Goal: Information Seeking & Learning: Learn about a topic

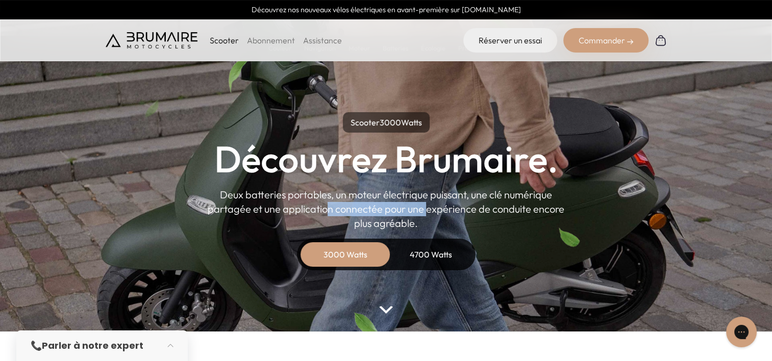
drag, startPoint x: 298, startPoint y: 205, endPoint x: 393, endPoint y: 207, distance: 94.9
click at [393, 207] on p "Deux batteries portables, un moteur électrique puissant, une clé numérique part…" at bounding box center [386, 209] width 357 height 43
click at [397, 207] on p "Deux batteries portables, un moteur électrique puissant, une clé numérique part…" at bounding box center [386, 209] width 357 height 43
click at [408, 205] on p "Deux batteries portables, un moteur électrique puissant, une clé numérique part…" at bounding box center [386, 209] width 357 height 43
drag, startPoint x: 408, startPoint y: 205, endPoint x: 414, endPoint y: 214, distance: 11.0
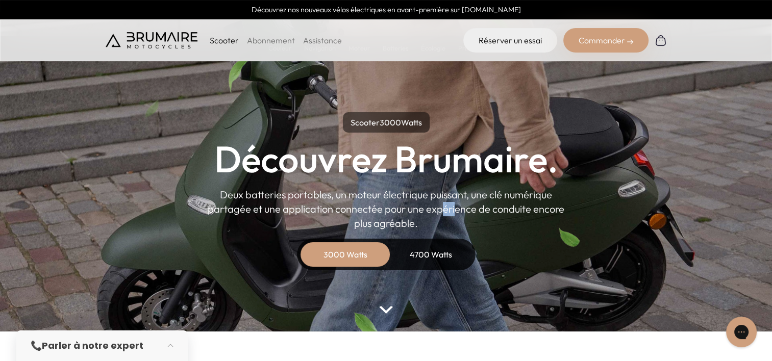
click at [414, 214] on p "Deux batteries portables, un moteur électrique puissant, une clé numérique part…" at bounding box center [386, 209] width 357 height 43
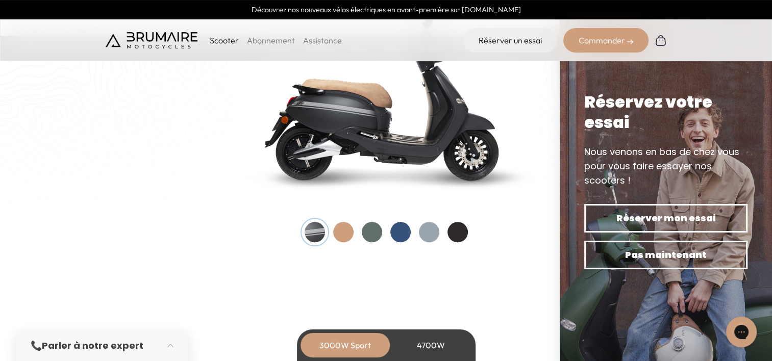
scroll to position [1089, 0]
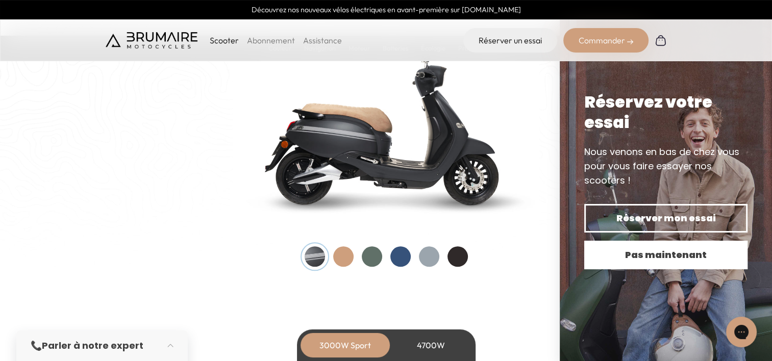
click at [682, 253] on span "Pas maintenant" at bounding box center [666, 255] width 128 height 14
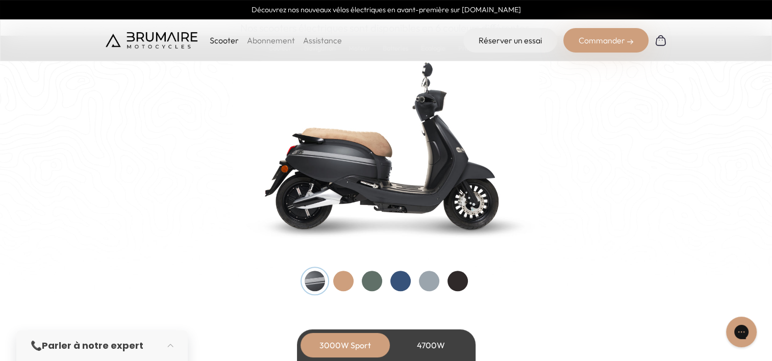
scroll to position [1063, 0]
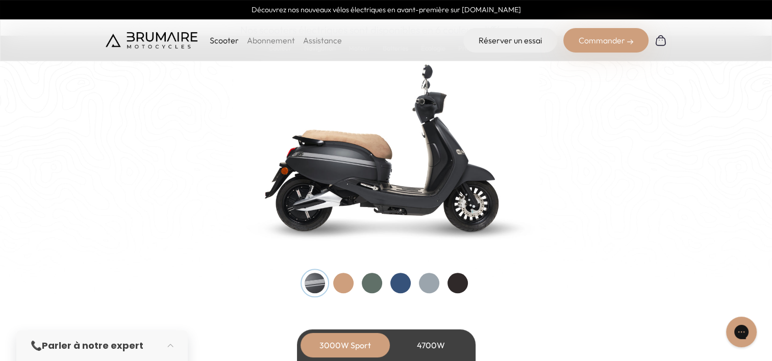
click at [345, 285] on div at bounding box center [343, 283] width 20 height 20
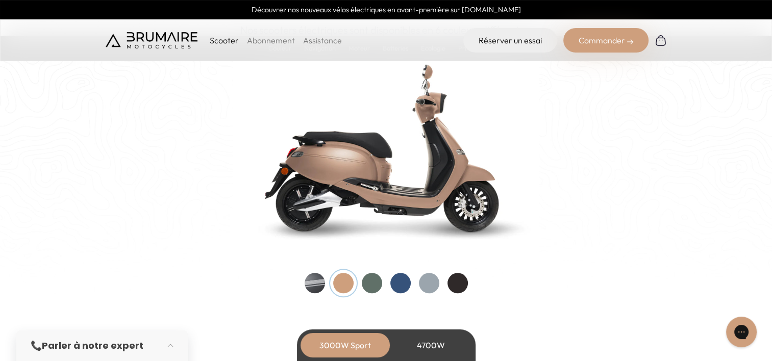
click at [371, 286] on div at bounding box center [372, 283] width 20 height 20
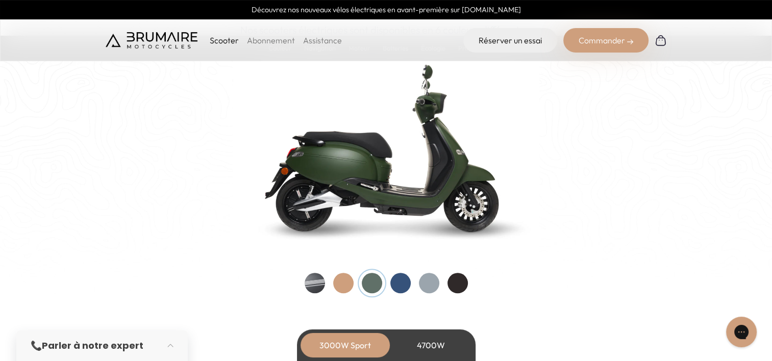
click at [401, 284] on div at bounding box center [400, 283] width 20 height 20
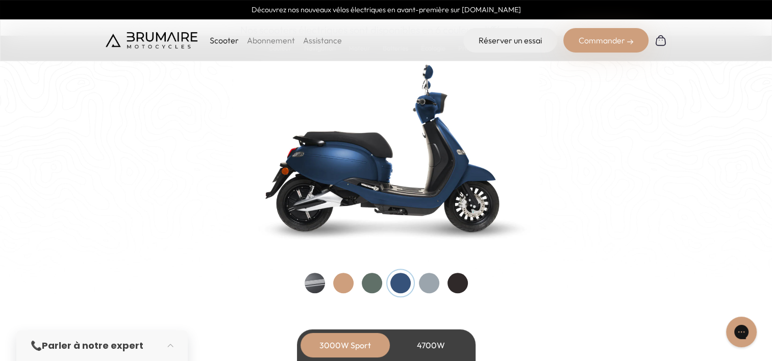
click at [432, 286] on div at bounding box center [429, 283] width 20 height 20
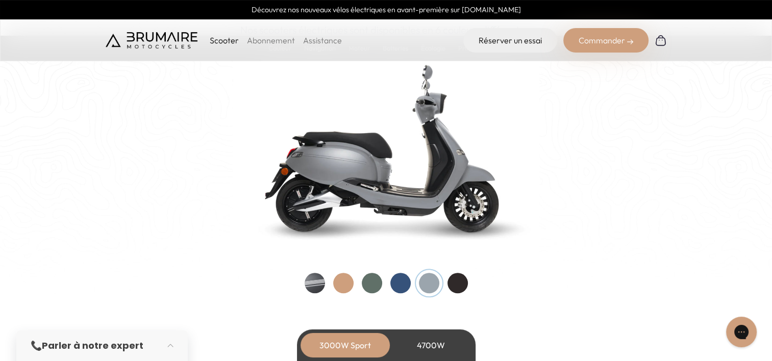
click at [465, 285] on div at bounding box center [457, 283] width 20 height 20
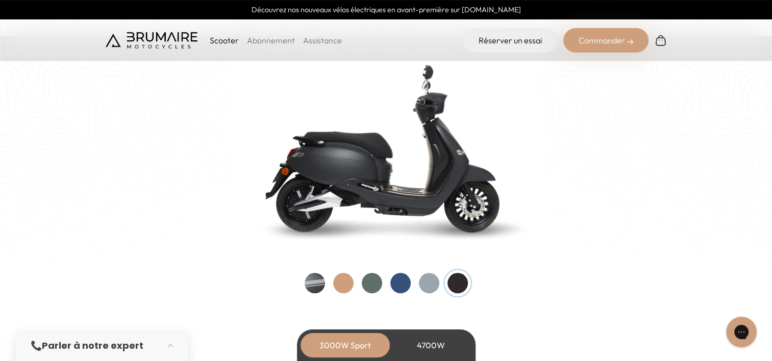
click at [395, 277] on div at bounding box center [400, 283] width 20 height 20
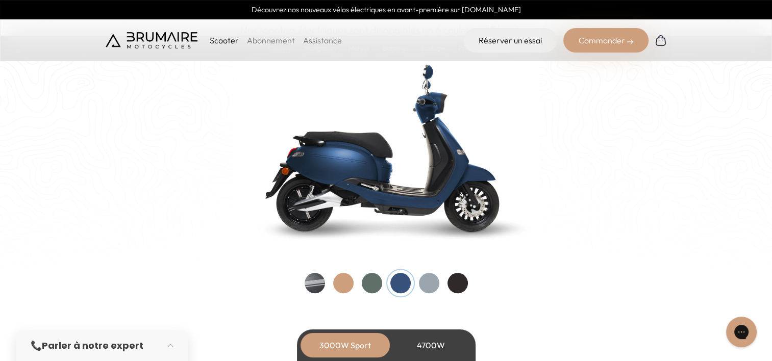
click at [311, 281] on div at bounding box center [314, 283] width 20 height 20
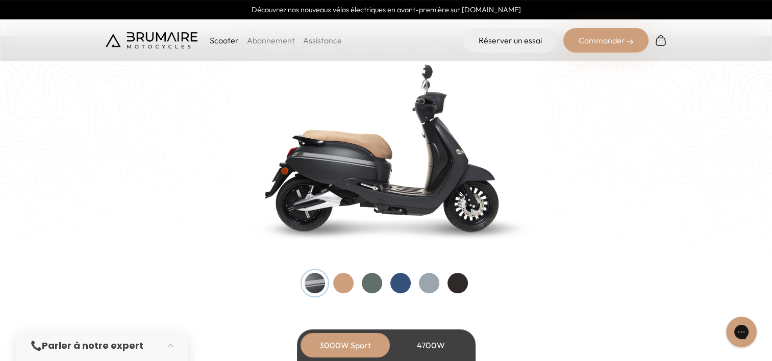
click at [371, 288] on div at bounding box center [372, 283] width 20 height 20
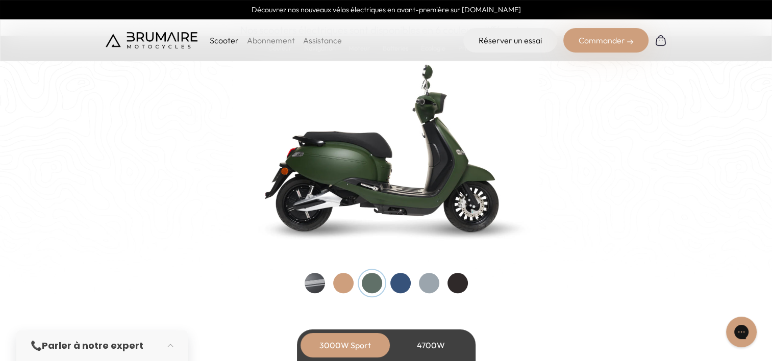
click at [404, 283] on div at bounding box center [400, 283] width 20 height 20
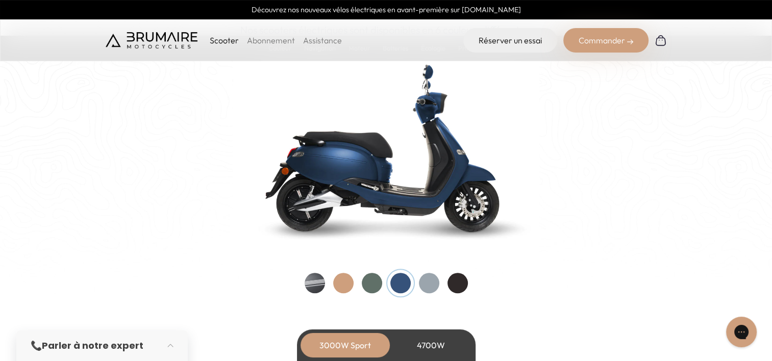
click at [427, 281] on div at bounding box center [429, 283] width 20 height 20
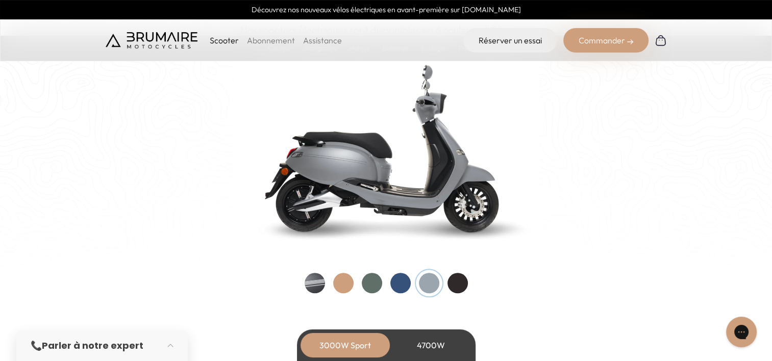
click at [399, 276] on div at bounding box center [400, 283] width 20 height 20
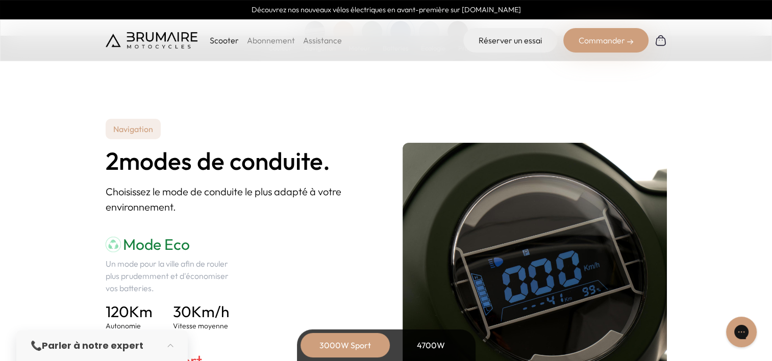
scroll to position [1378, 0]
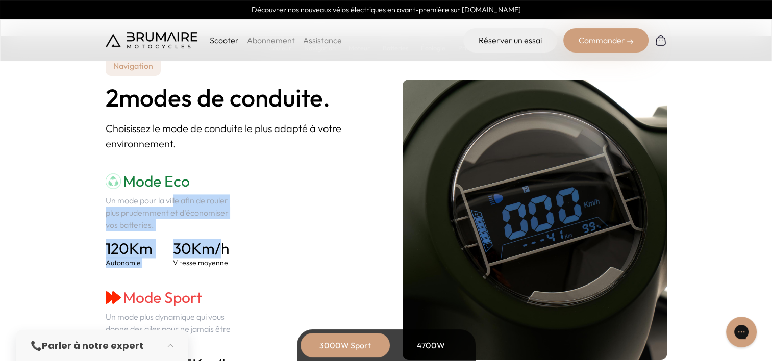
drag, startPoint x: 133, startPoint y: 200, endPoint x: 223, endPoint y: 254, distance: 105.5
click at [223, 254] on div "Mode Eco Un mode pour la ville afin de rouler plus prudemment et d'économiser v…" at bounding box center [172, 278] width 132 height 212
click at [223, 254] on h4 "30 Km/h" at bounding box center [201, 248] width 56 height 18
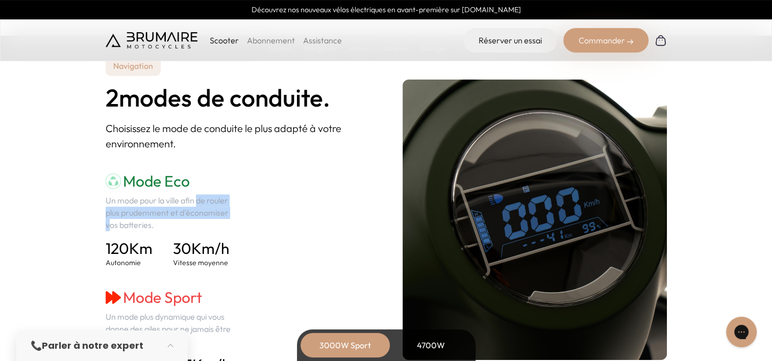
drag, startPoint x: 160, startPoint y: 200, endPoint x: 182, endPoint y: 216, distance: 27.0
click at [182, 216] on p "Un mode pour la ville afin de rouler plus prudemment et d'économiser vos batter…" at bounding box center [172, 212] width 132 height 37
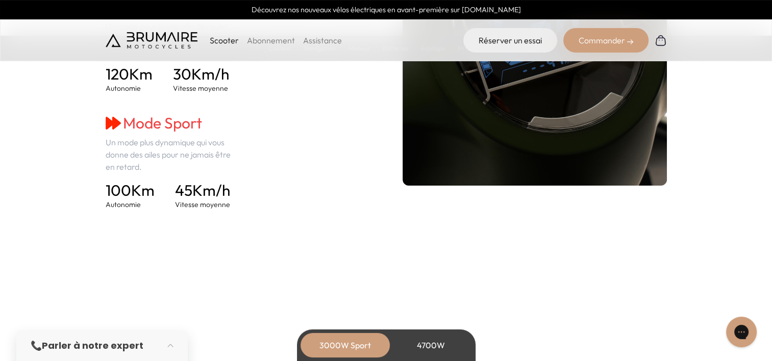
scroll to position [1554, 0]
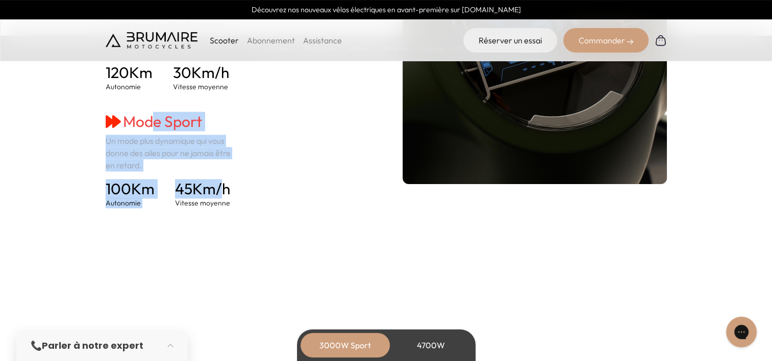
drag, startPoint x: 150, startPoint y: 131, endPoint x: 219, endPoint y: 192, distance: 91.7
click at [219, 192] on div "Mode Eco Un mode pour la ville afin de rouler plus prudemment et d'économiser v…" at bounding box center [172, 102] width 132 height 212
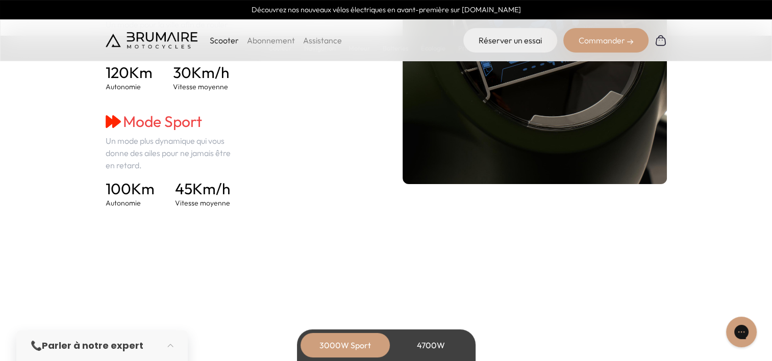
click at [236, 198] on div "100 Km Autonomie 45 Km/h Vitesse moyenne" at bounding box center [172, 194] width 132 height 29
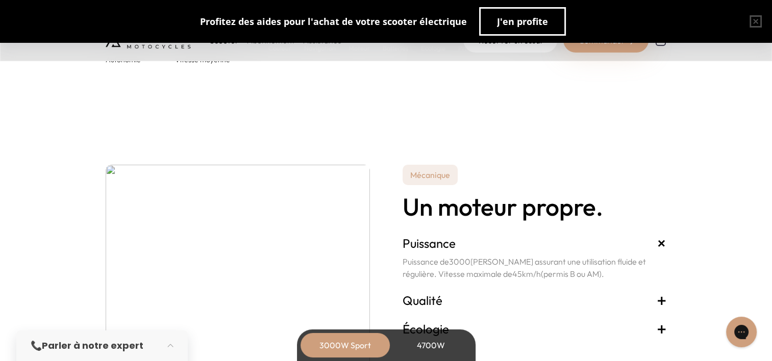
scroll to position [1740, 0]
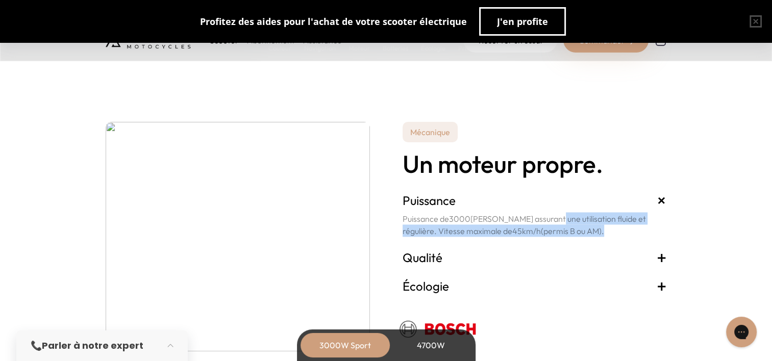
drag, startPoint x: 548, startPoint y: 218, endPoint x: 579, endPoint y: 235, distance: 35.1
click at [579, 235] on p "Puissance de 3000 Watts assurant une utilisation fluide et régulière. Vitesse m…" at bounding box center [534, 224] width 264 height 24
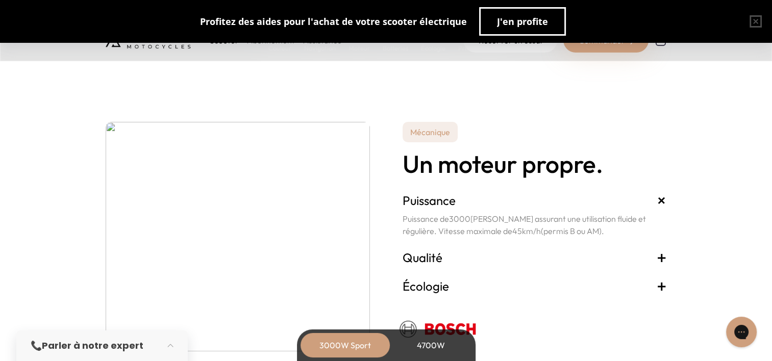
click at [663, 259] on span "+" at bounding box center [661, 257] width 10 height 16
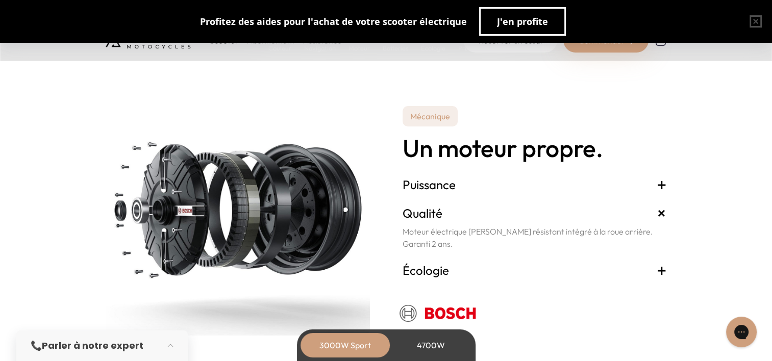
scroll to position [1756, 0]
click at [657, 267] on span "+" at bounding box center [661, 269] width 10 height 16
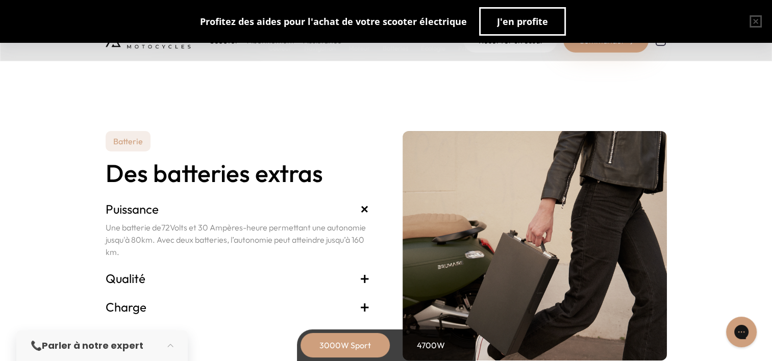
scroll to position [2061, 0]
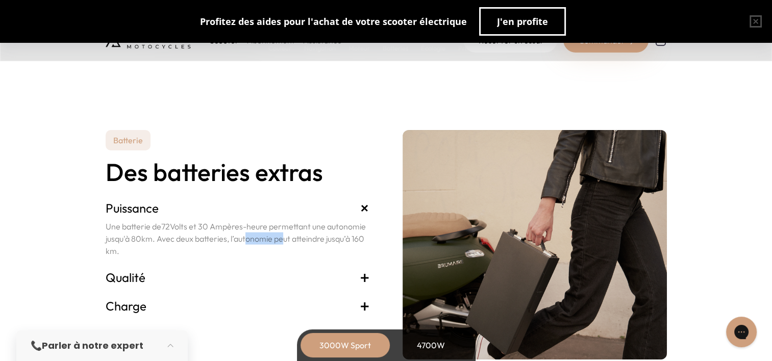
drag, startPoint x: 240, startPoint y: 237, endPoint x: 277, endPoint y: 241, distance: 37.5
click at [277, 241] on p "Une batterie de 72 Volts et 30 Ampères-heure permettant une autonomie jusqu'à 8…" at bounding box center [238, 238] width 264 height 37
click at [294, 241] on p "Une batterie de 72 Volts et 30 Ampères-heure permettant une autonomie jusqu'à 8…" at bounding box center [238, 238] width 264 height 37
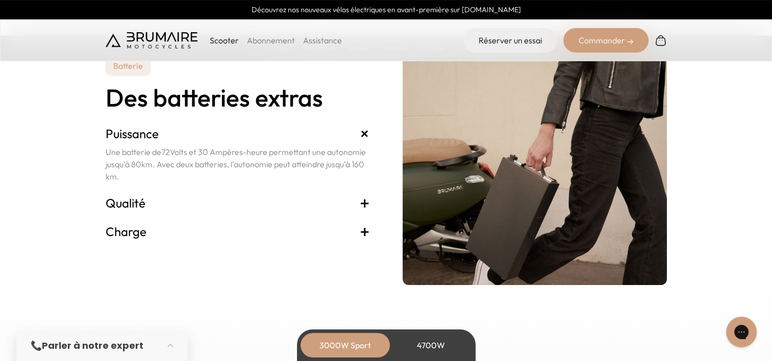
scroll to position [2137, 0]
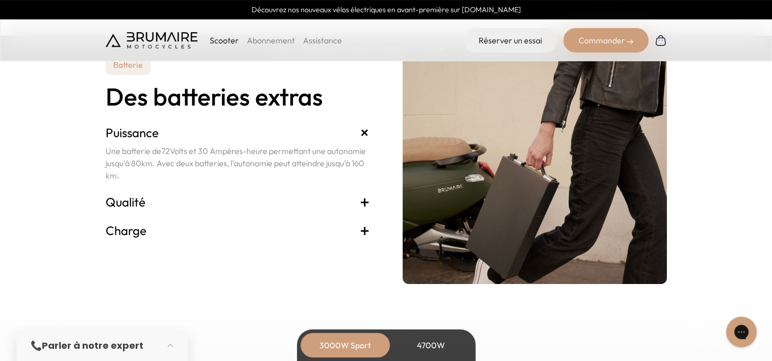
drag, startPoint x: 371, startPoint y: 198, endPoint x: 362, endPoint y: 203, distance: 10.5
click at [362, 203] on div "Batterie Des batteries extras Puissance + Une batterie de 72 Volts et 30 Ampère…" at bounding box center [386, 170] width 561 height 230
click at [362, 203] on span "+" at bounding box center [365, 202] width 10 height 16
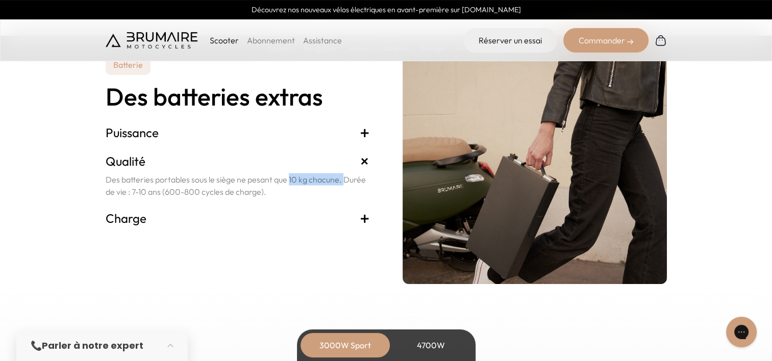
drag, startPoint x: 253, startPoint y: 180, endPoint x: 303, endPoint y: 176, distance: 50.1
click at [303, 176] on p "Des batteries portables sous le siège ne pesant que 10 kg chacune. Durée de vie…" at bounding box center [238, 185] width 264 height 24
click at [311, 180] on p "Des batteries portables sous le siège ne pesant que 10 kg chacune. Durée de vie…" at bounding box center [238, 185] width 264 height 24
click at [360, 217] on span "+" at bounding box center [365, 218] width 10 height 16
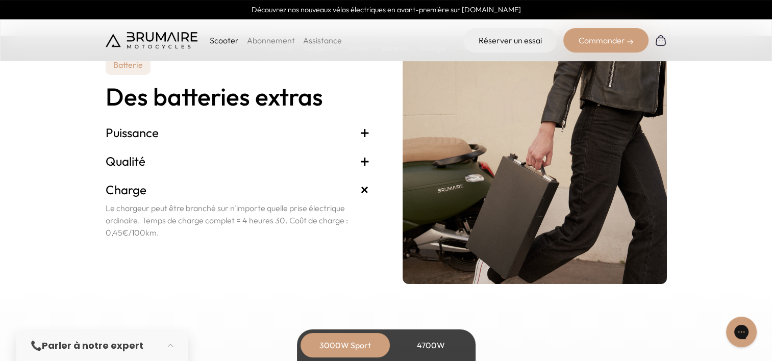
drag, startPoint x: 154, startPoint y: 219, endPoint x: 171, endPoint y: 230, distance: 20.8
click at [171, 230] on p "Le chargeur peut être branché sur n'importe quelle prise électrique ordinaire. …" at bounding box center [238, 220] width 264 height 37
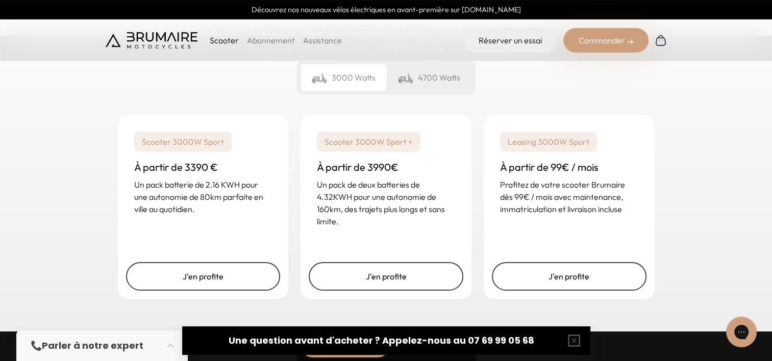
scroll to position [2490, 0]
drag, startPoint x: 190, startPoint y: 180, endPoint x: 231, endPoint y: 182, distance: 40.9
click at [231, 182] on p "Un pack batterie de 2.16 KWH pour une autonomie de 80km parfaite en ville au qu…" at bounding box center [203, 196] width 138 height 37
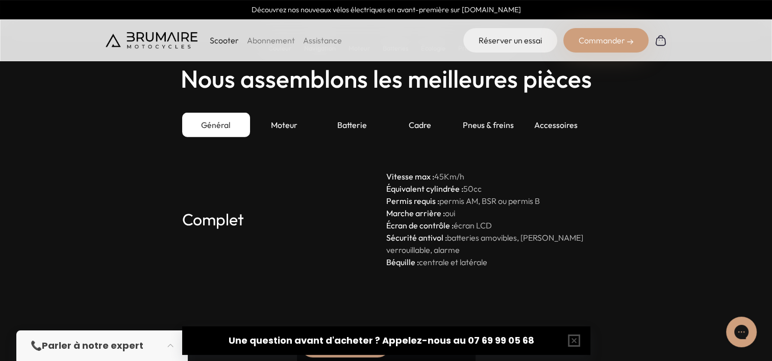
scroll to position [2804, 0]
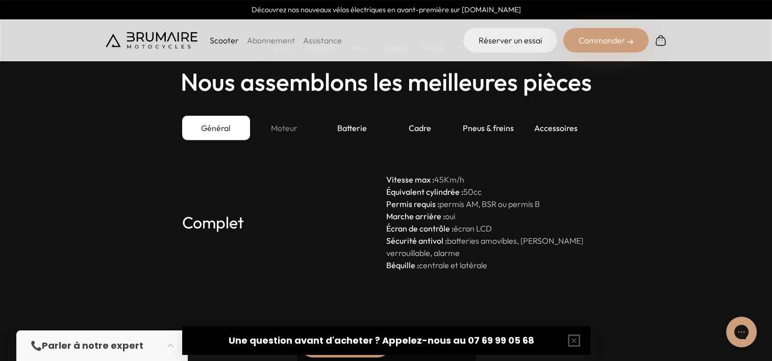
click at [281, 129] on div "Moteur" at bounding box center [284, 128] width 68 height 24
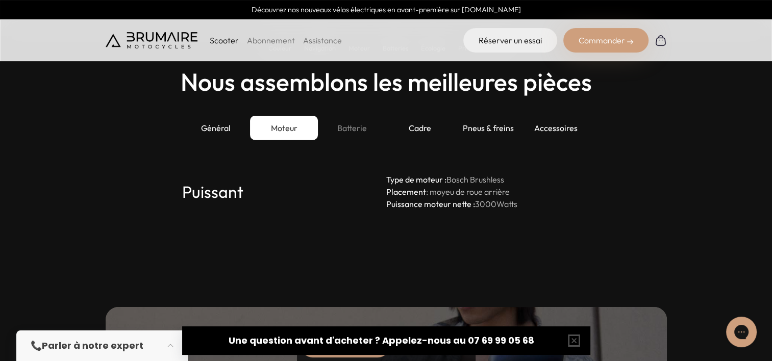
click at [355, 129] on div "Batterie" at bounding box center [352, 128] width 68 height 24
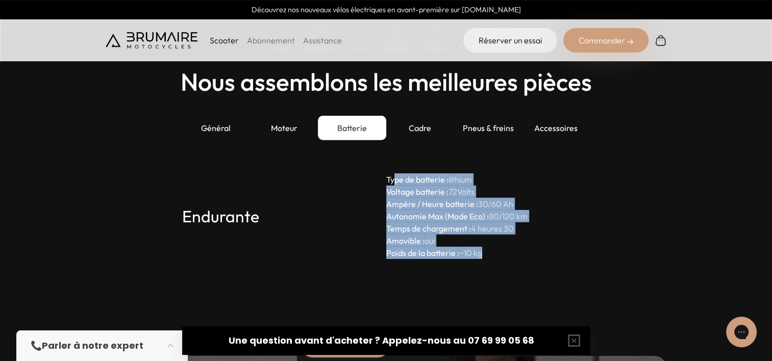
drag, startPoint x: 396, startPoint y: 178, endPoint x: 501, endPoint y: 272, distance: 141.2
click at [501, 272] on section "Nous assemblons les meilleures pièces Général Moteur Batterie Cadre Pneus & fre…" at bounding box center [386, 227] width 772 height 420
drag, startPoint x: 420, startPoint y: 181, endPoint x: 499, endPoint y: 237, distance: 96.6
click at [499, 237] on p "Type de batterie : lithium Voltage batterie : 72 Volts Ampère / Heure batterie …" at bounding box center [488, 216] width 204 height 86
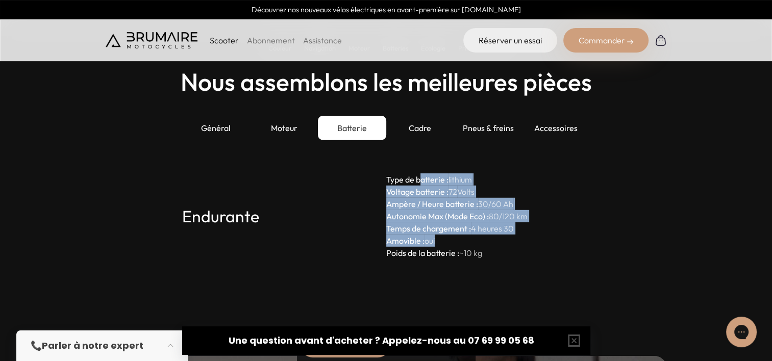
click at [499, 237] on p "Type de batterie : lithium Voltage batterie : 72 Volts Ampère / Heure batterie …" at bounding box center [488, 216] width 204 height 86
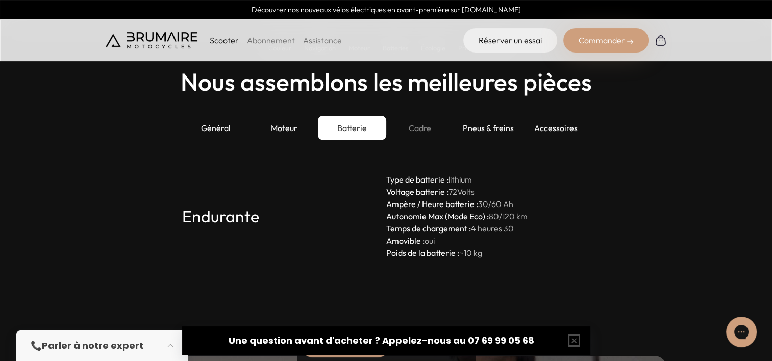
click at [414, 124] on div "Cadre" at bounding box center [420, 128] width 68 height 24
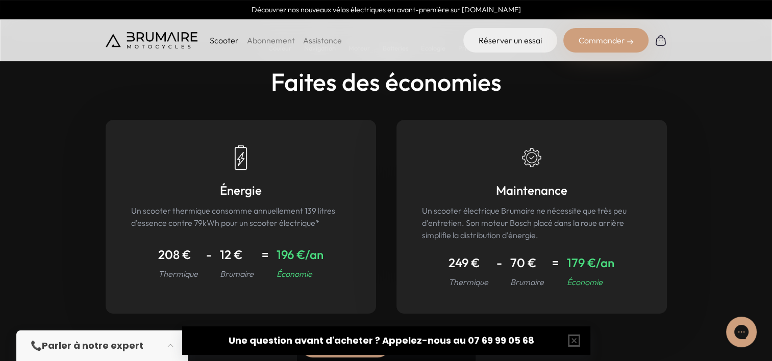
scroll to position [4564, 0]
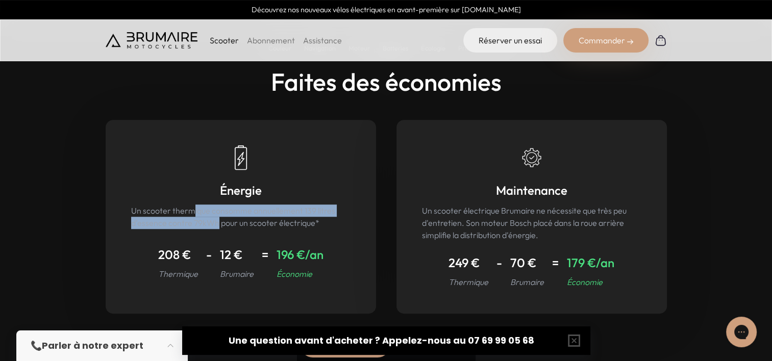
drag, startPoint x: 194, startPoint y: 212, endPoint x: 216, endPoint y: 218, distance: 23.3
click at [216, 218] on p "Un scooter thermique consomme annuellement 139 litres d’essence contre 79kWh po…" at bounding box center [240, 217] width 219 height 24
click at [203, 217] on p "Un scooter thermique consomme annuellement 139 litres d’essence contre 79kWh po…" at bounding box center [240, 217] width 219 height 24
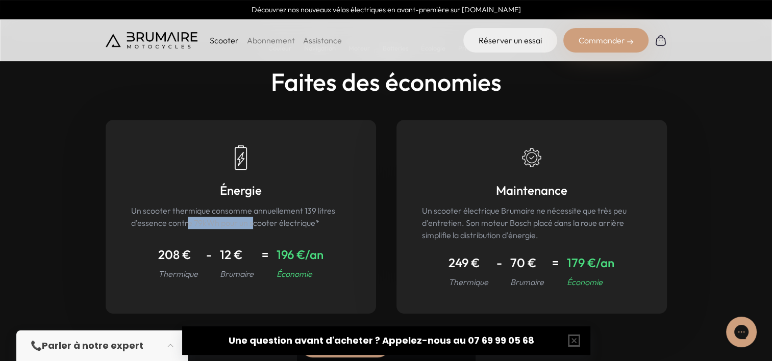
drag, startPoint x: 188, startPoint y: 220, endPoint x: 253, endPoint y: 223, distance: 65.3
click at [253, 223] on p "Un scooter thermique consomme annuellement 139 litres d’essence contre 79kWh po…" at bounding box center [240, 217] width 219 height 24
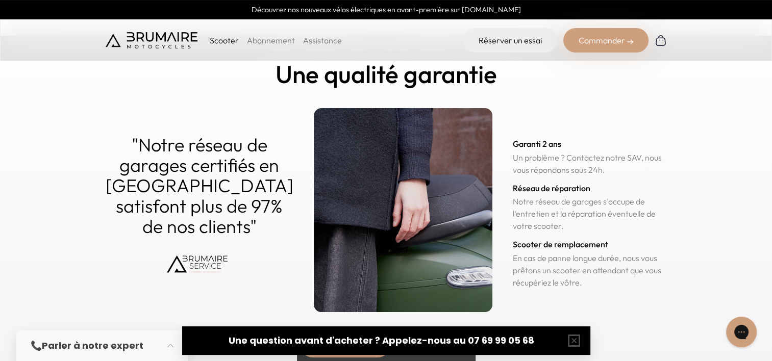
scroll to position [4912, 0]
